Goal: Task Accomplishment & Management: Manage account settings

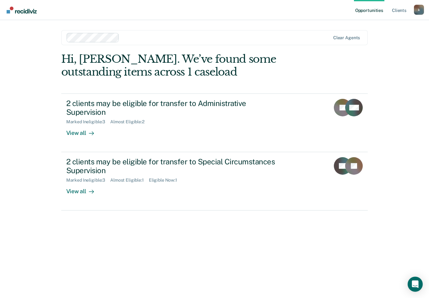
click at [83, 183] on div "View all" at bounding box center [83, 189] width 35 height 12
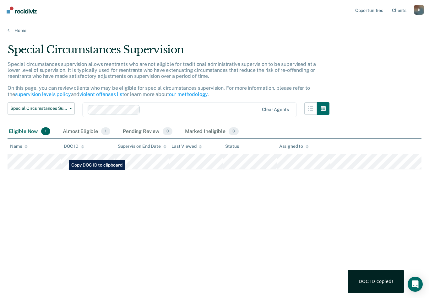
click at [56, 225] on div "Special Circumstances Supervision Special circumstances supervision allows reen…" at bounding box center [215, 147] width 414 height 208
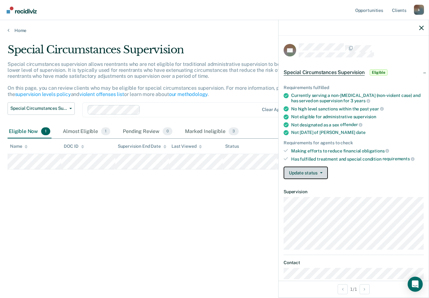
click at [321, 167] on button "Update status" at bounding box center [305, 173] width 44 height 13
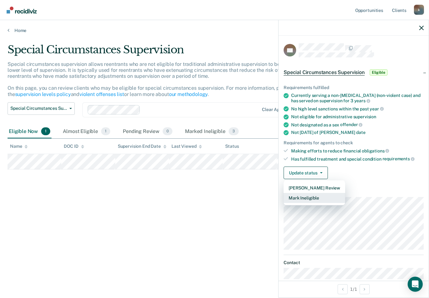
click at [316, 197] on button "Mark Ineligible" at bounding box center [314, 198] width 62 height 10
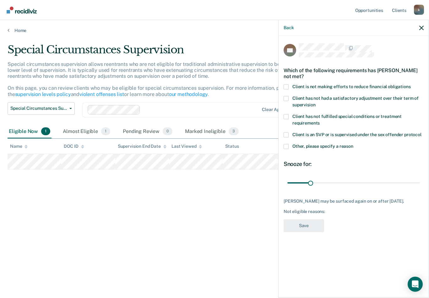
click at [286, 88] on span at bounding box center [285, 86] width 5 height 5
click at [411, 84] on input "Client is not making efforts to reduce financial obligations" at bounding box center [411, 84] width 0 height 0
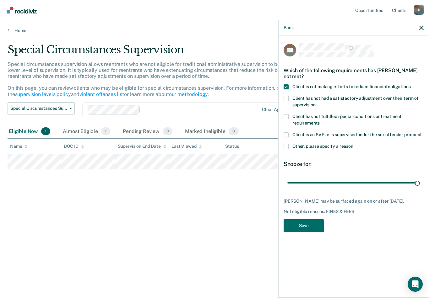
type input "180"
click at [308, 226] on button "Save" at bounding box center [303, 225] width 40 height 13
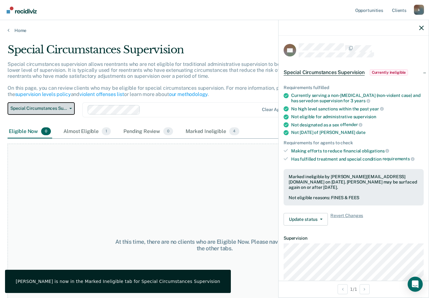
click at [72, 108] on button "Special Circumstances Supervision" at bounding box center [41, 108] width 67 height 13
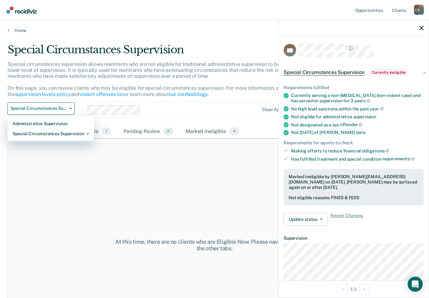
click at [26, 31] on link "Home" at bounding box center [215, 31] width 414 height 6
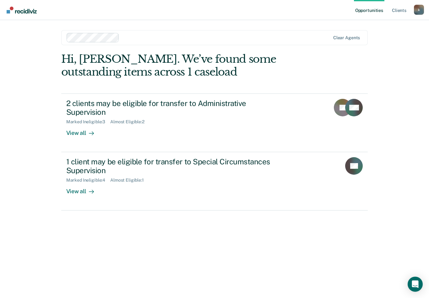
click at [138, 173] on div "1 client may be eligible for transfer to Special Circumstances Supervision Mark…" at bounding box center [183, 176] width 235 height 38
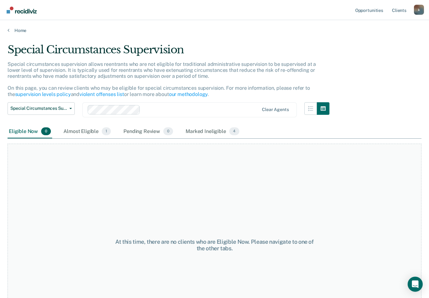
click at [84, 137] on div "Almost Eligible 1" at bounding box center [87, 132] width 50 height 14
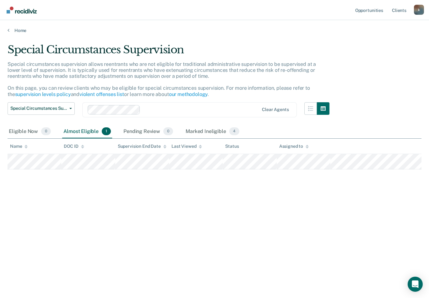
click at [27, 127] on div "Eligible Now 0" at bounding box center [30, 132] width 45 height 14
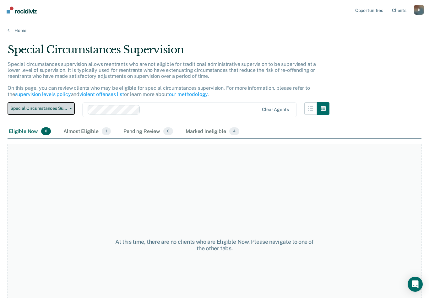
click at [65, 107] on span "Special Circumstances Supervision" at bounding box center [38, 108] width 57 height 5
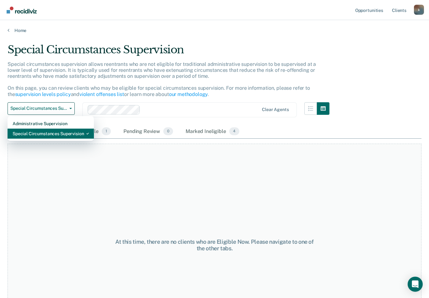
click at [57, 135] on div "Special Circumstances Supervision" at bounding box center [51, 134] width 76 height 10
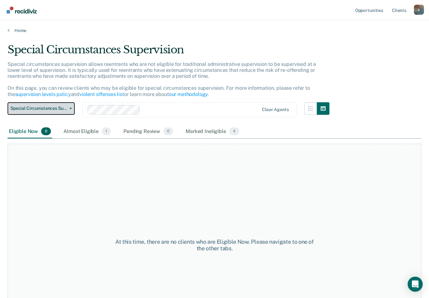
click at [73, 103] on button "Special Circumstances Supervision" at bounding box center [41, 108] width 67 height 13
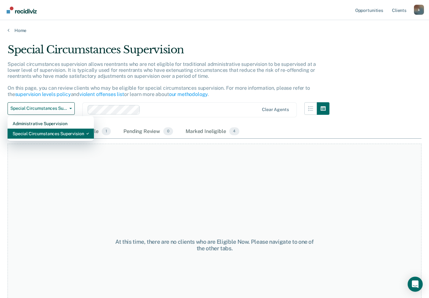
click at [64, 131] on div "Special Circumstances Supervision" at bounding box center [51, 134] width 76 height 10
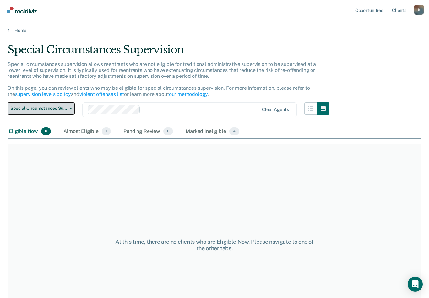
click at [71, 105] on button "Special Circumstances Supervision" at bounding box center [41, 108] width 67 height 13
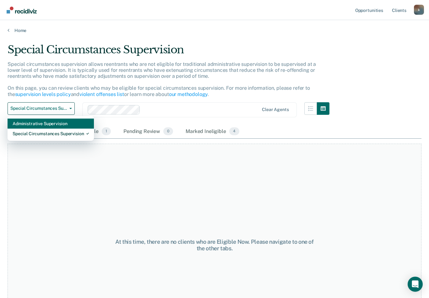
click at [66, 121] on div "Administrative Supervision" at bounding box center [51, 124] width 76 height 10
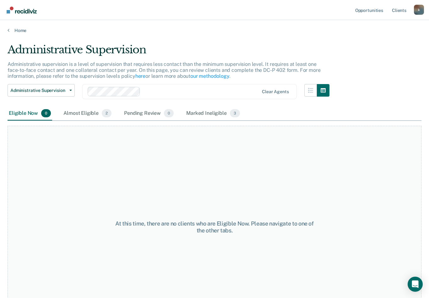
click at [98, 114] on div "Almost Eligible 2" at bounding box center [87, 114] width 51 height 14
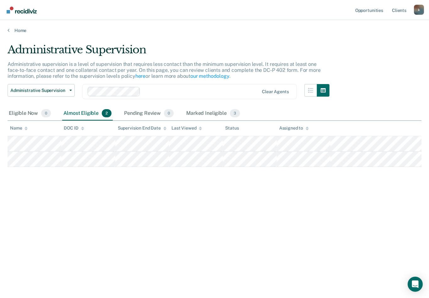
click at [37, 110] on div "Eligible Now 0" at bounding box center [30, 114] width 45 height 14
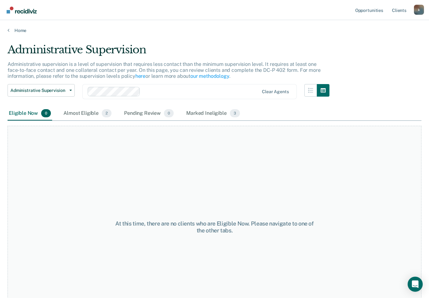
click at [20, 33] on link "Home" at bounding box center [215, 31] width 414 height 6
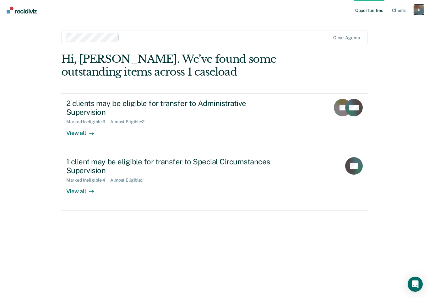
click at [418, 14] on div "k" at bounding box center [419, 10] width 10 height 10
click at [387, 42] on link "Log Out" at bounding box center [393, 41] width 51 height 5
